Goal: Browse casually

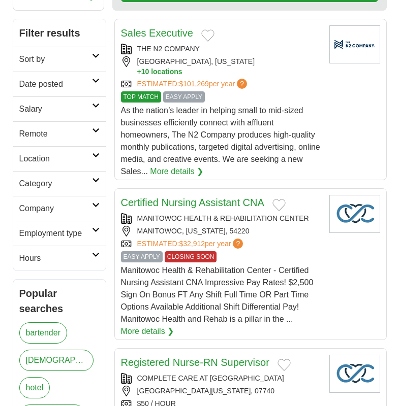
scroll to position [203, 0]
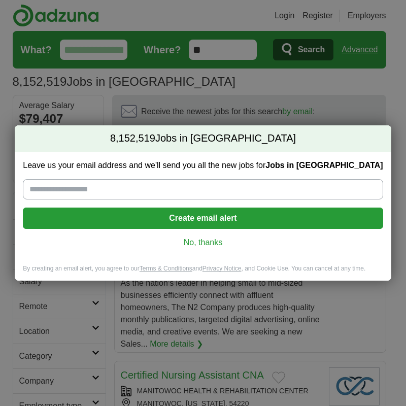
click at [189, 240] on link "No, thanks" at bounding box center [203, 242] width 344 height 11
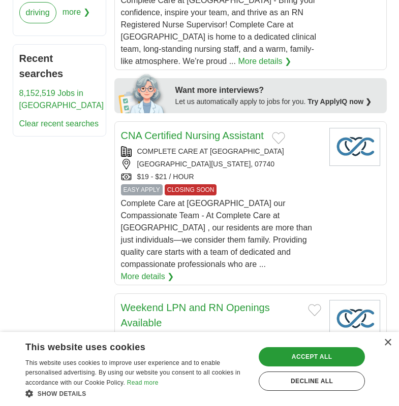
scroll to position [559, 0]
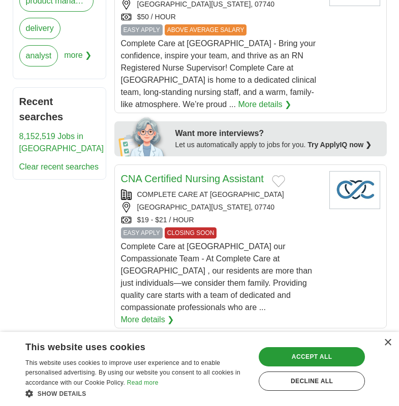
scroll to position [609, 0]
